Goal: Task Accomplishment & Management: Manage account settings

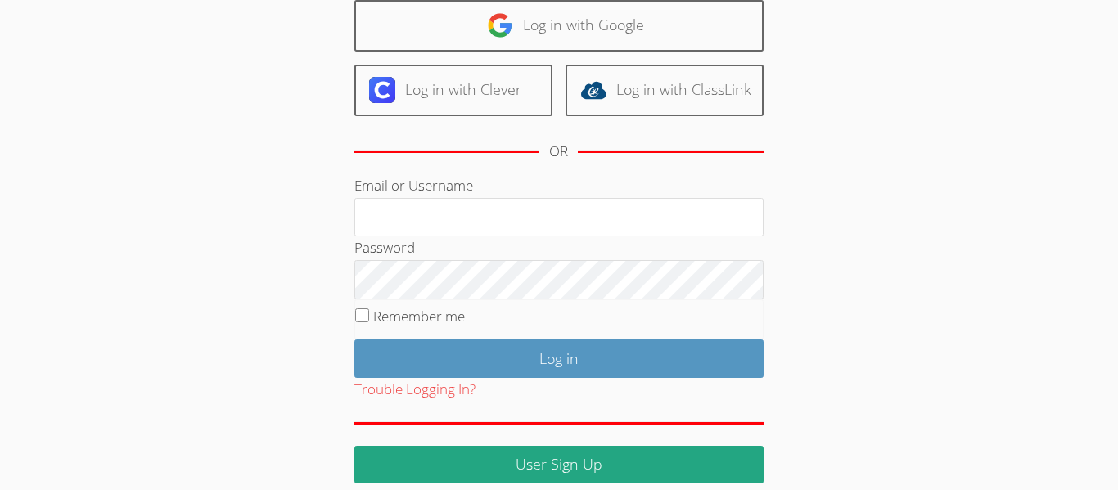
scroll to position [149, 0]
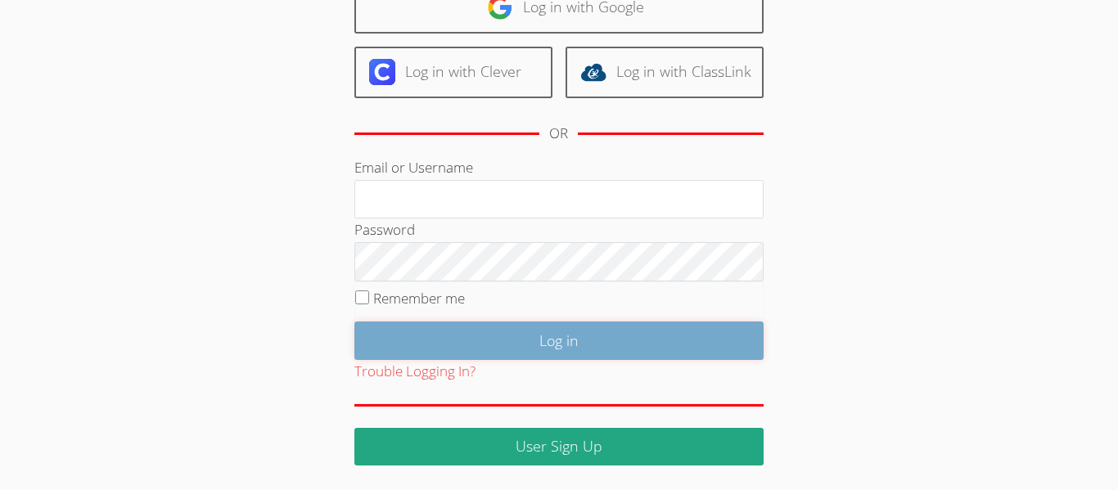
click at [687, 342] on input "Log in" at bounding box center [558, 341] width 409 height 38
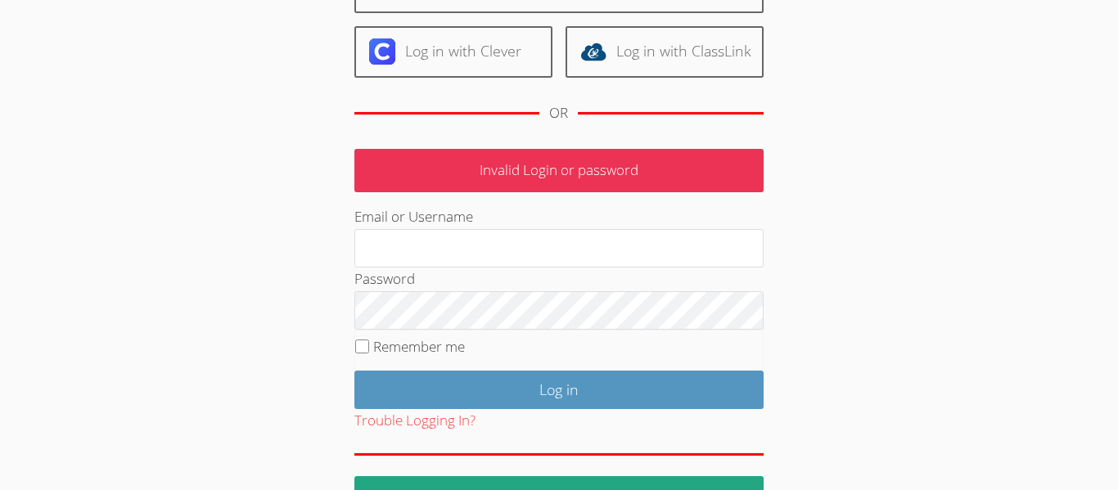
scroll to position [166, 0]
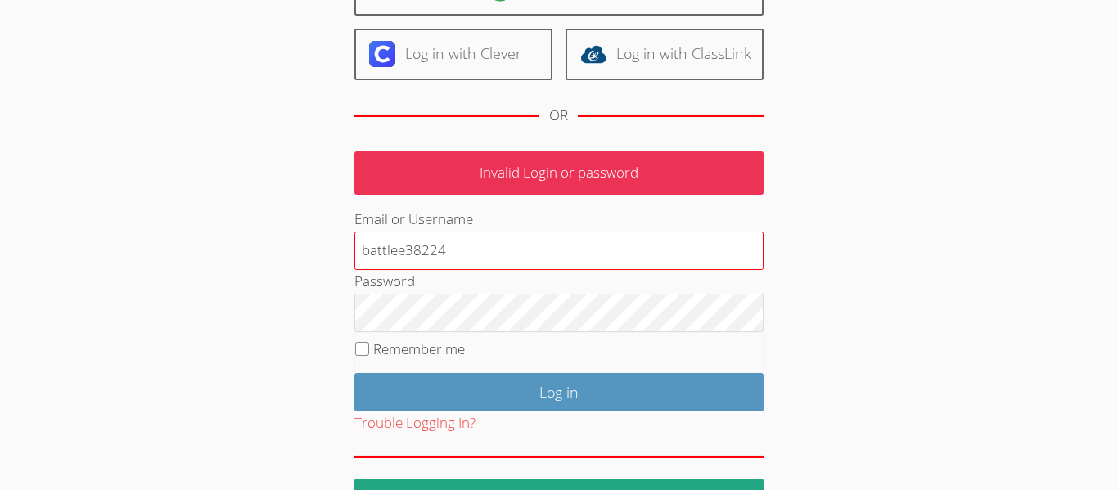
click at [597, 268] on input "battlee38224" at bounding box center [558, 251] width 409 height 39
type input "battlee38224"
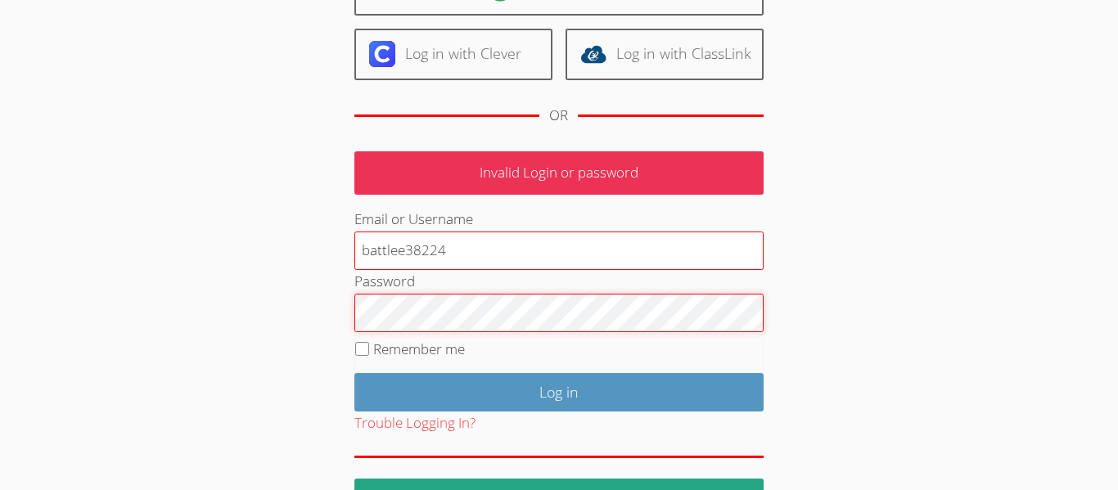
click at [354, 373] on input "Log in" at bounding box center [558, 392] width 409 height 38
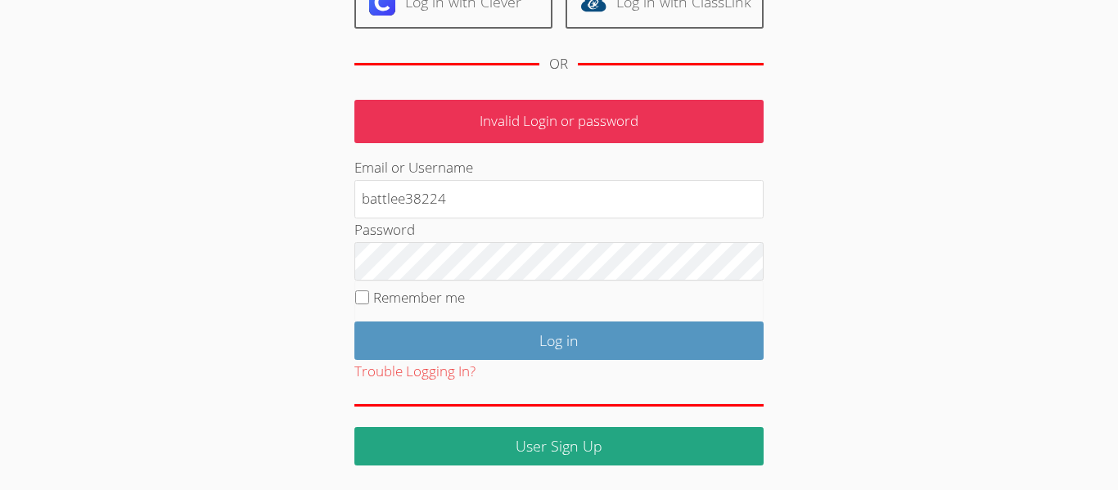
scroll to position [216, 0]
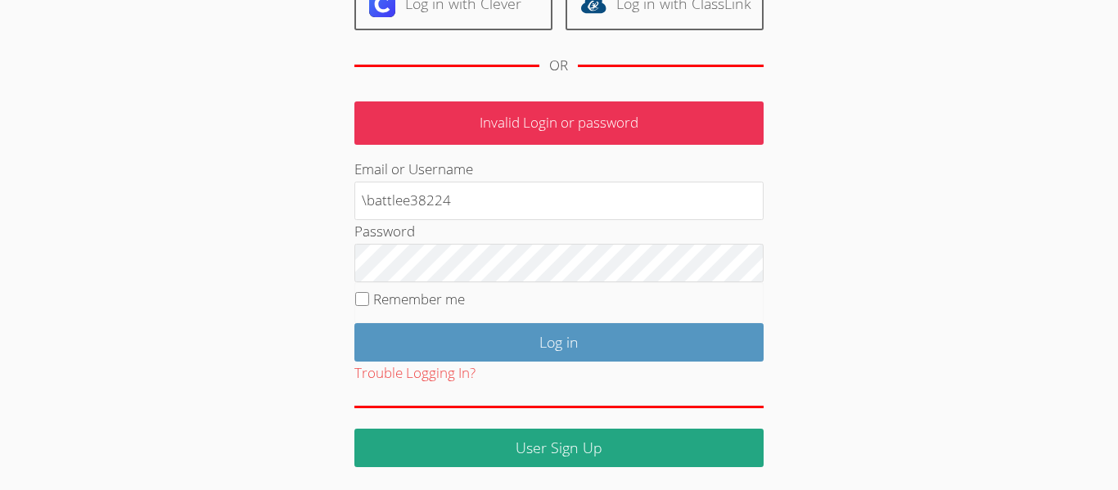
type input "battlee38224"
click at [377, 295] on label "Remember me" at bounding box center [419, 299] width 92 height 19
click at [369, 295] on input "Remember me" at bounding box center [362, 299] width 14 height 14
checkbox input "true"
